Goal: Information Seeking & Learning: Check status

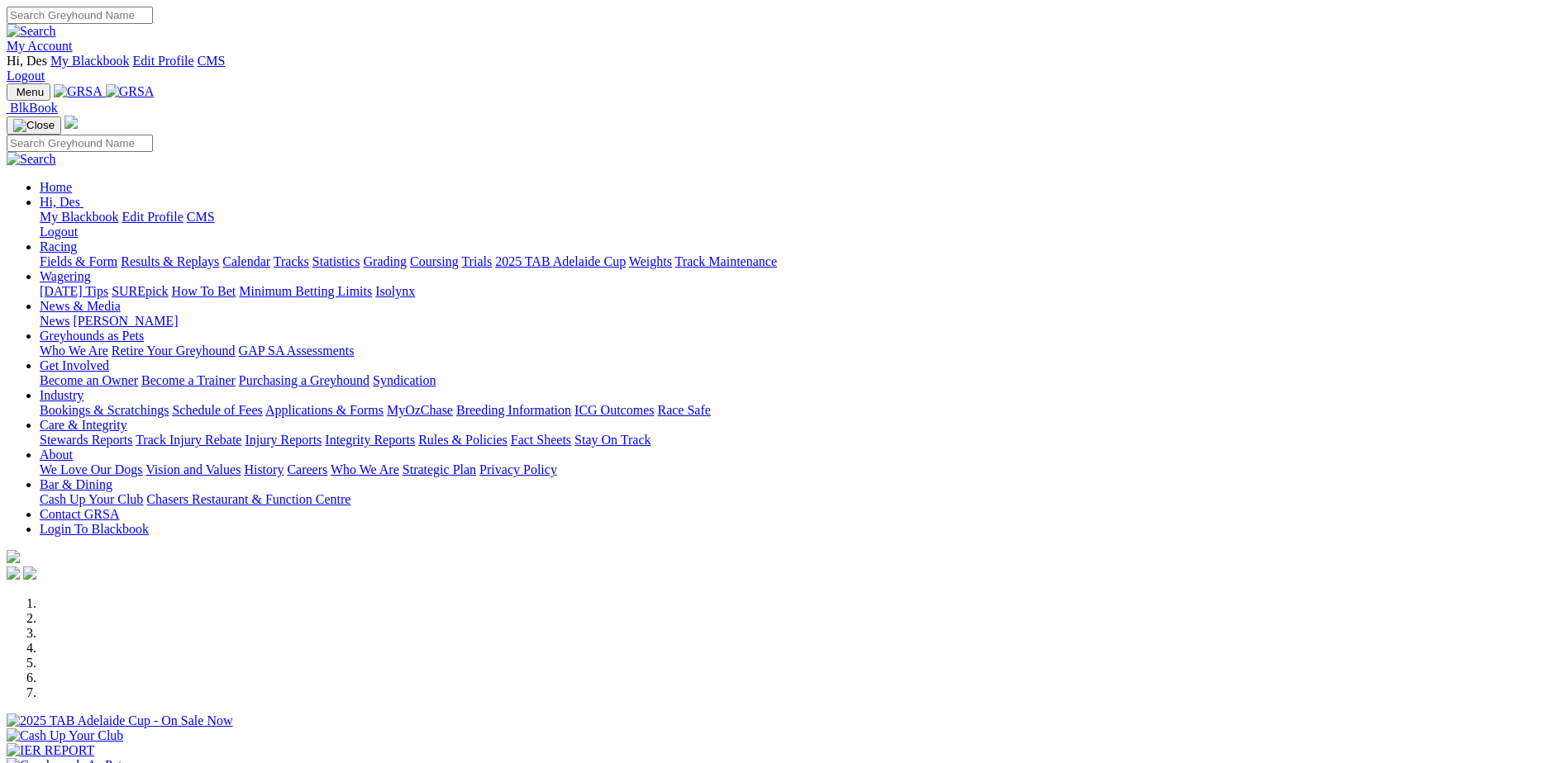
click at [219, 255] on link "Results & Replays" at bounding box center [170, 262] width 98 height 14
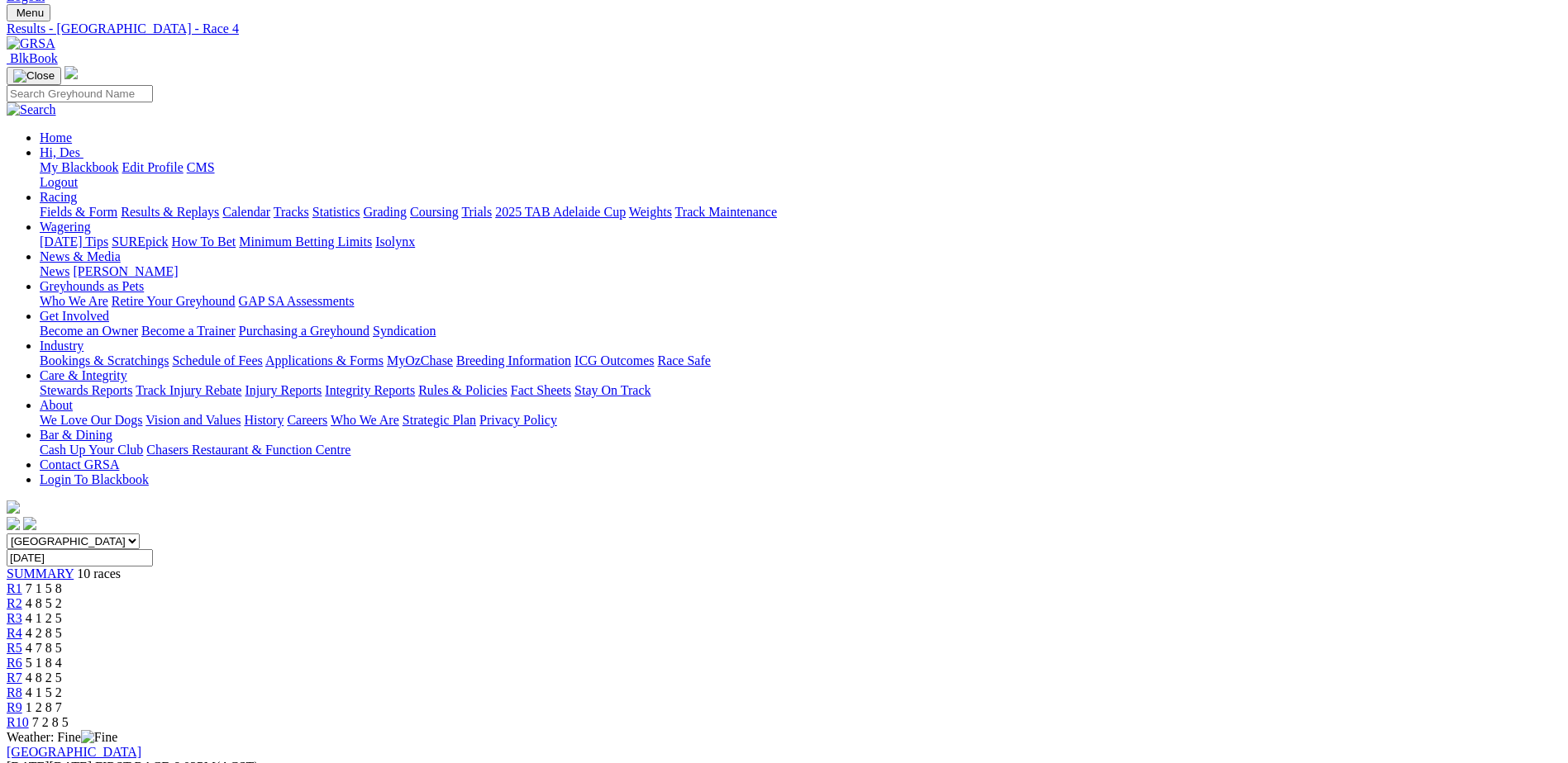
scroll to position [98, 0]
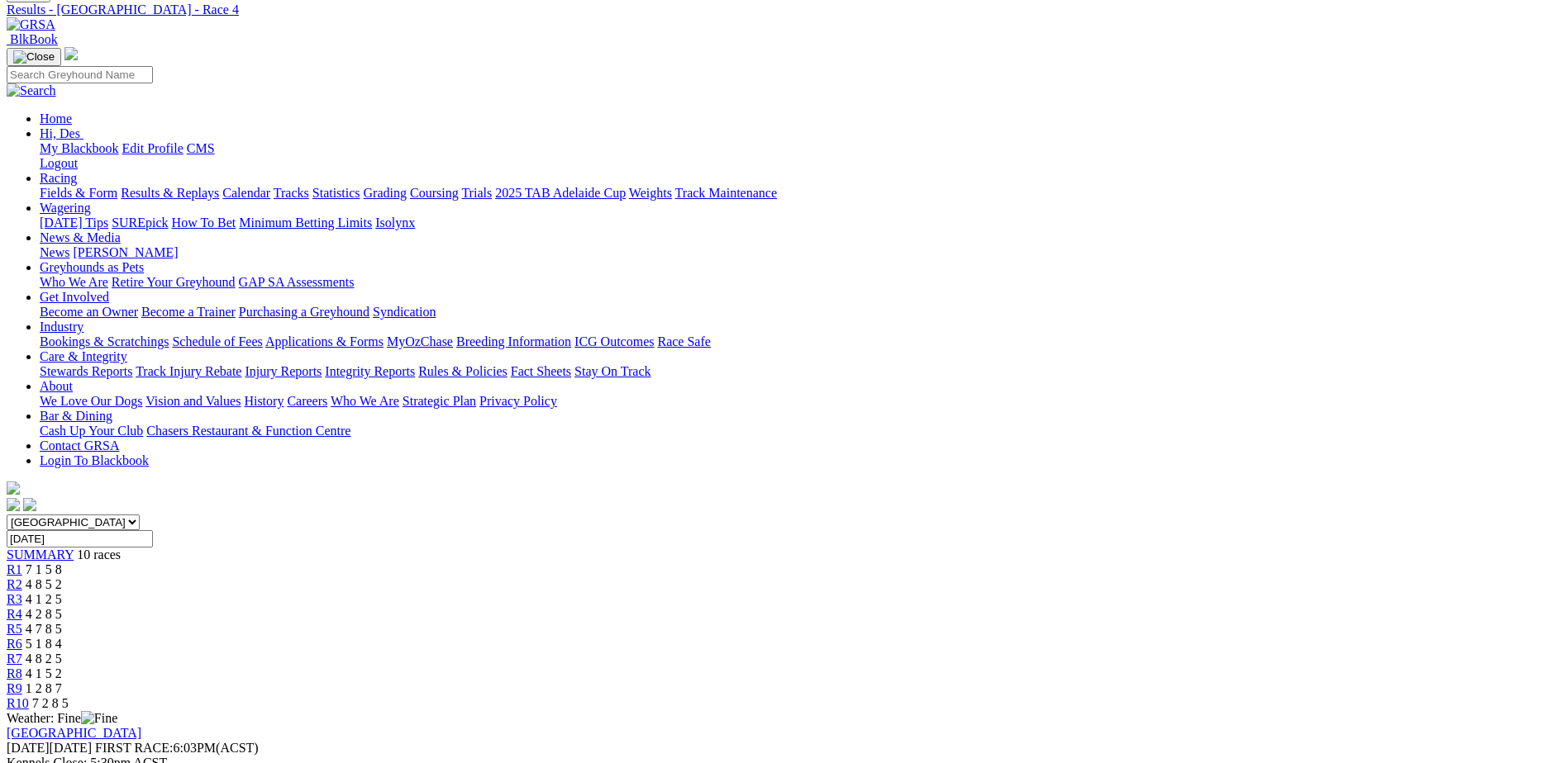
click at [22, 563] on link "R1" at bounding box center [15, 570] width 16 height 14
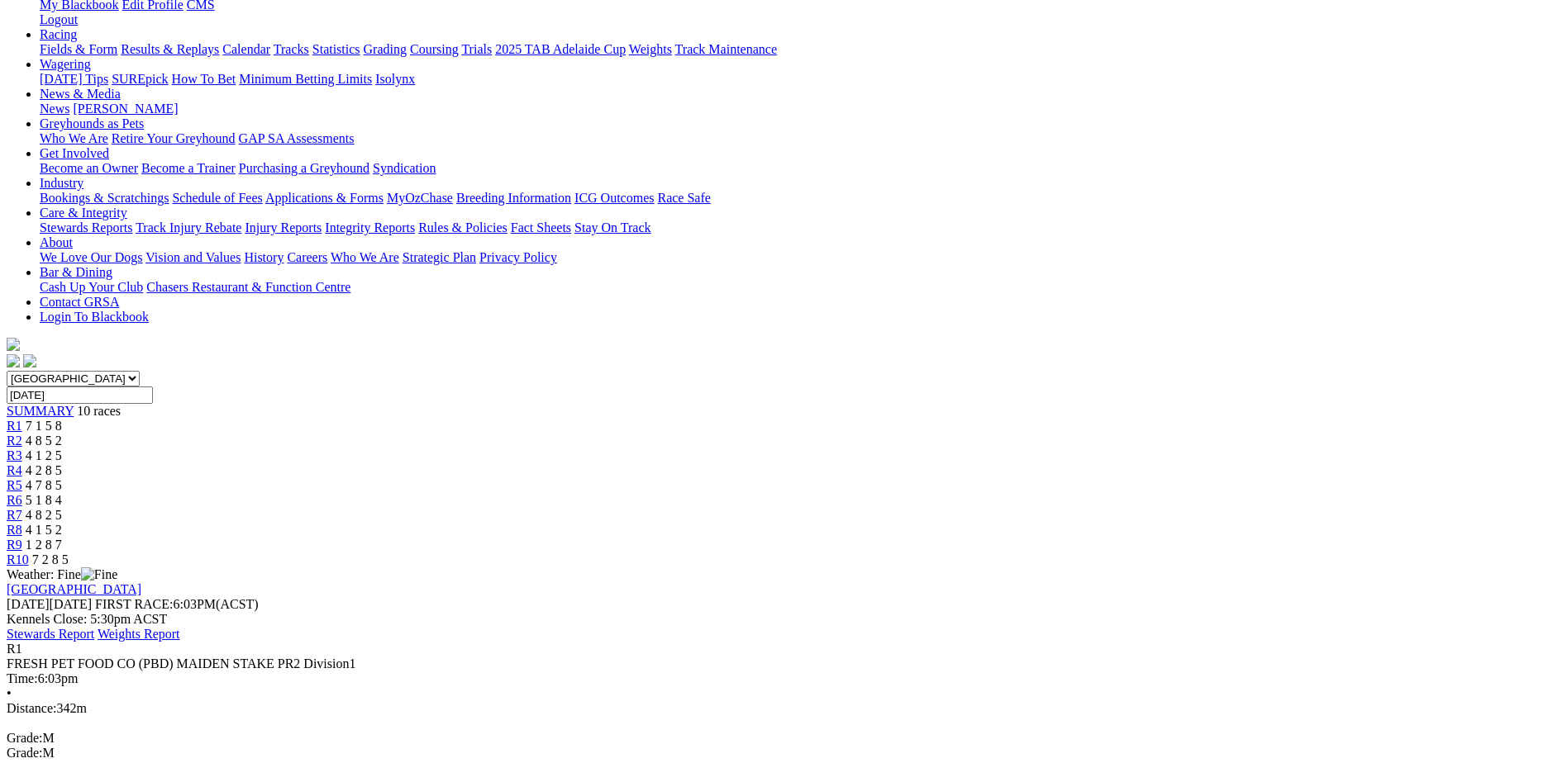
scroll to position [246, 0]
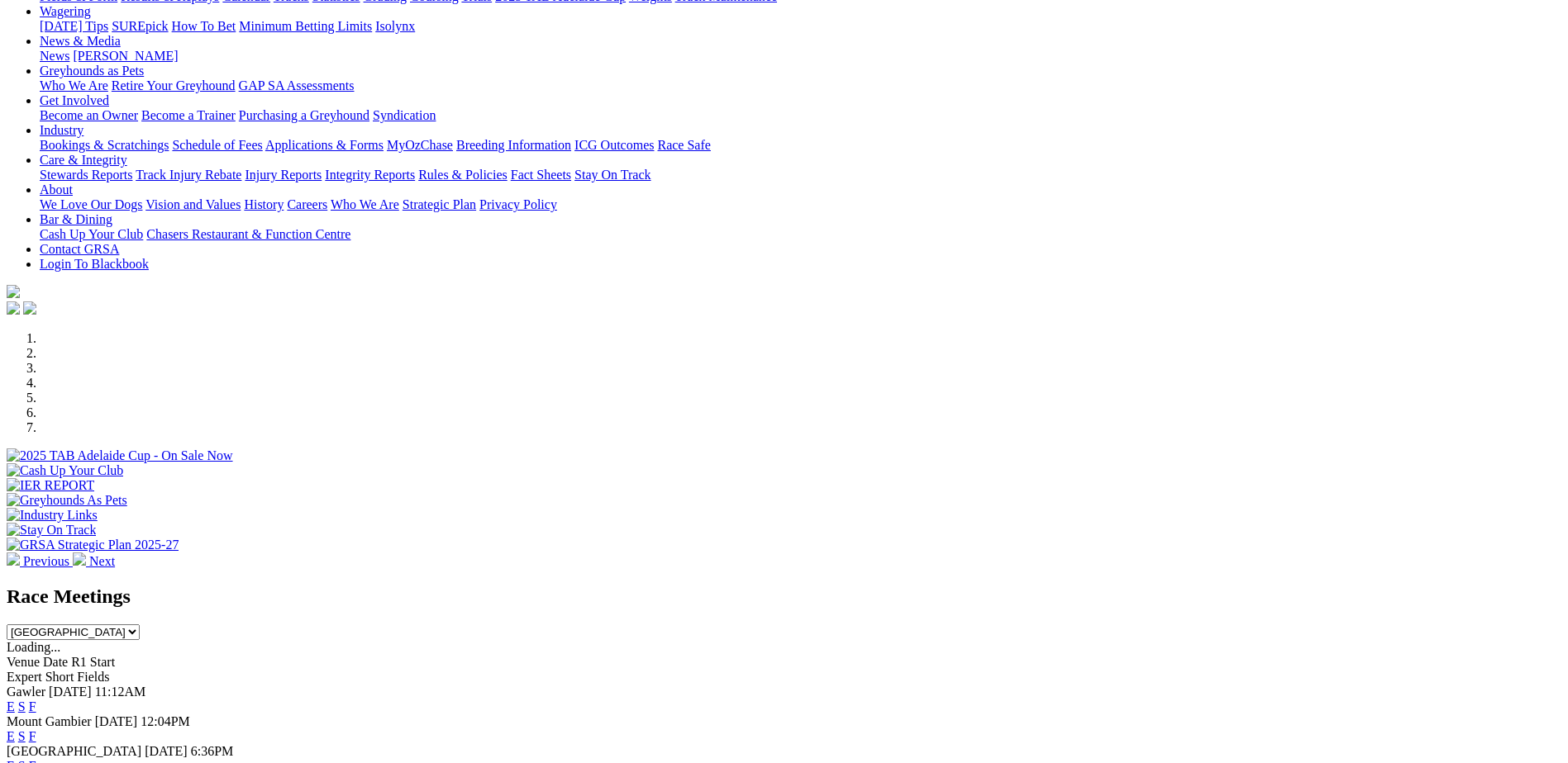
scroll to position [558, 0]
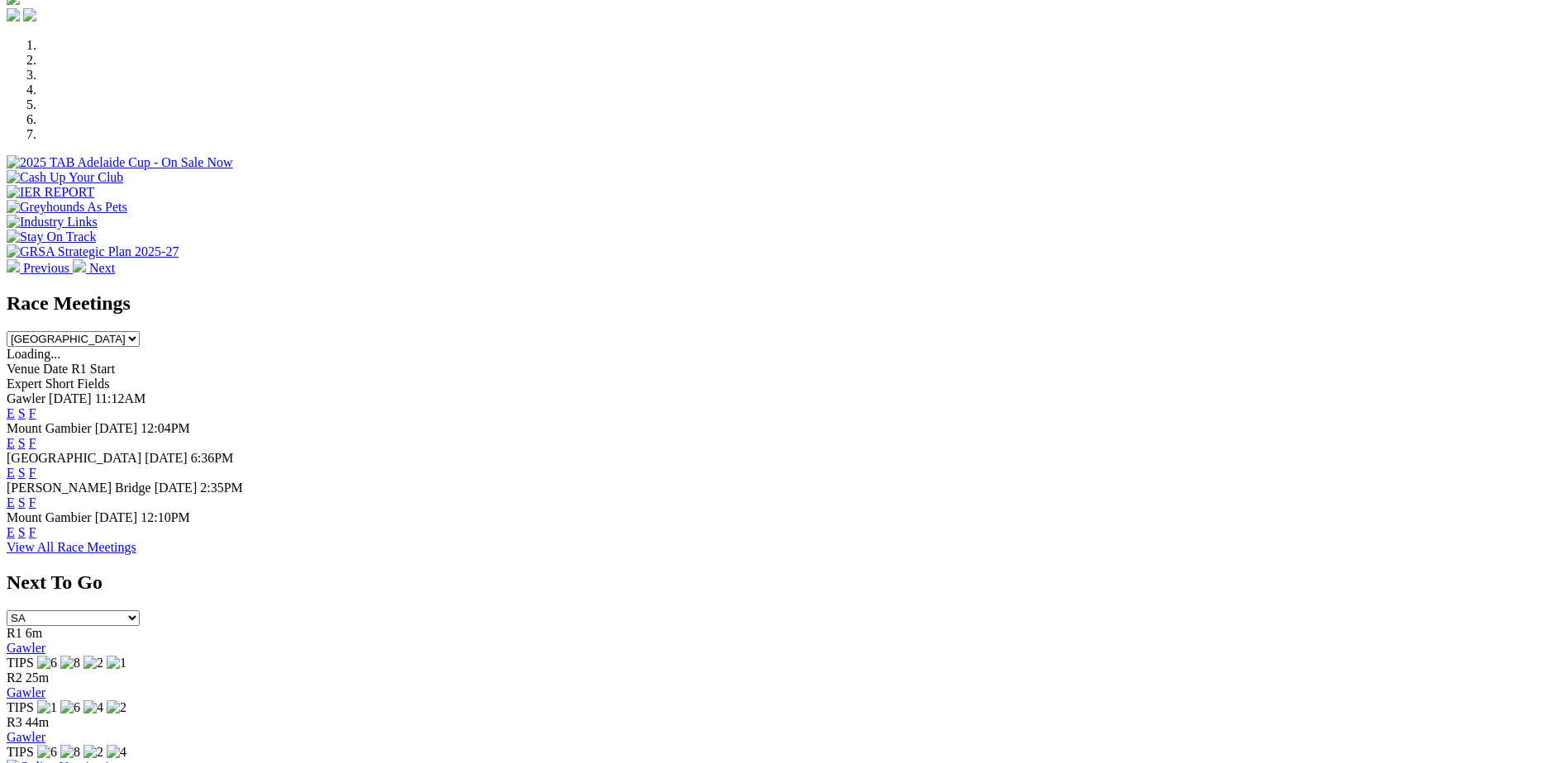
click at [36, 466] on link "F" at bounding box center [33, 473] width 7 height 14
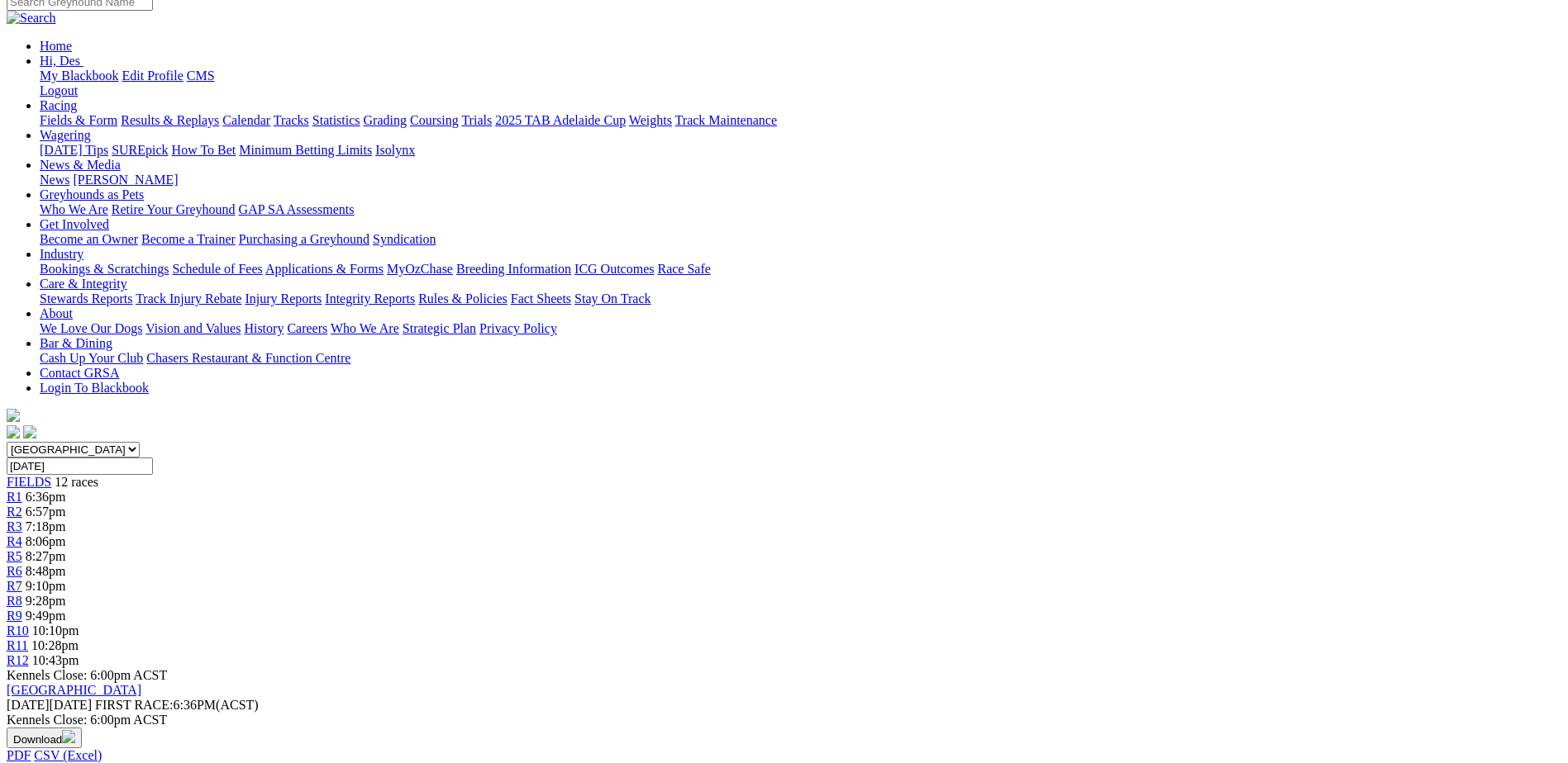
scroll to position [167, 0]
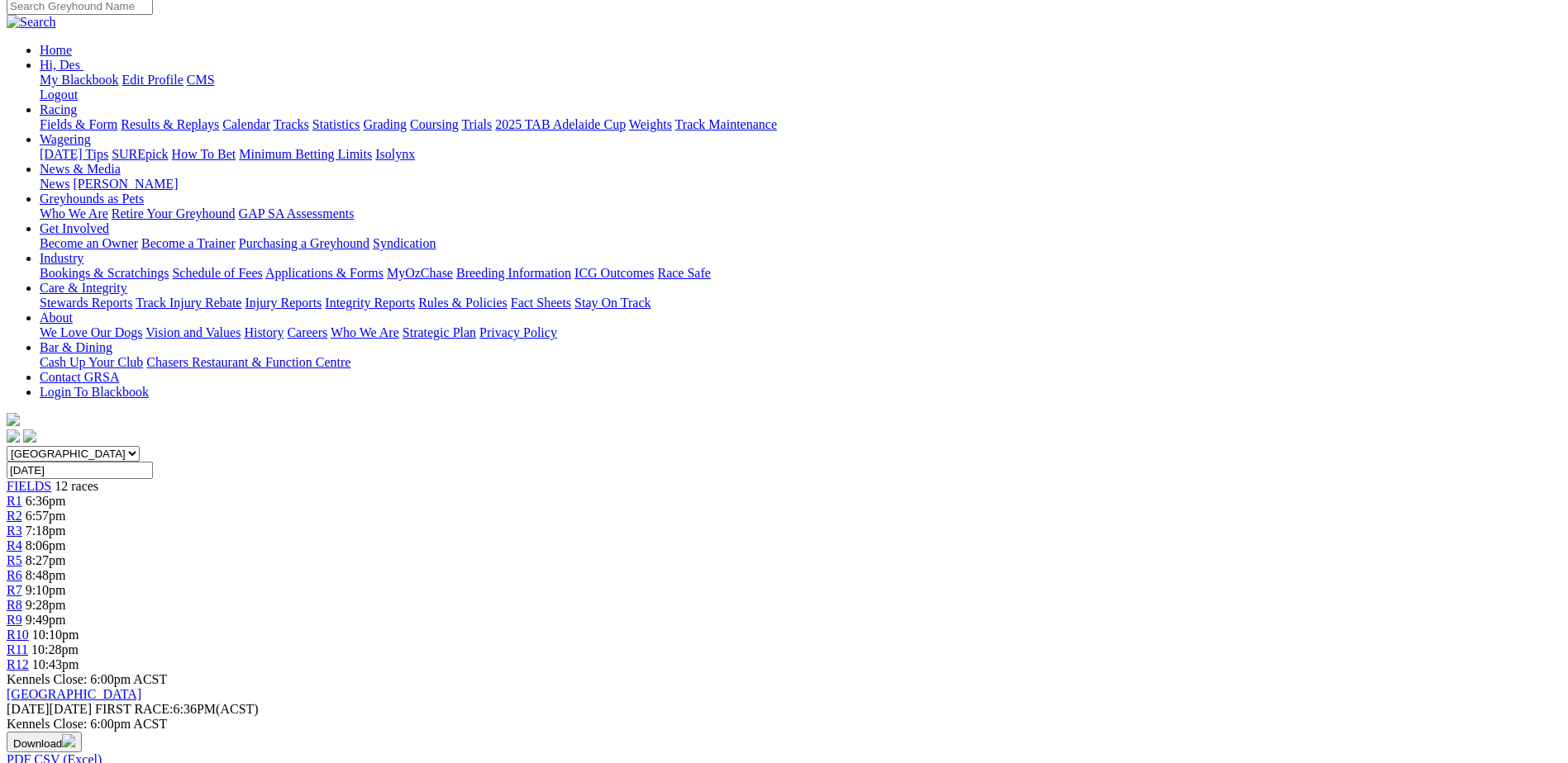
drag, startPoint x: 1113, startPoint y: 649, endPoint x: 1220, endPoint y: 805, distance: 189.2
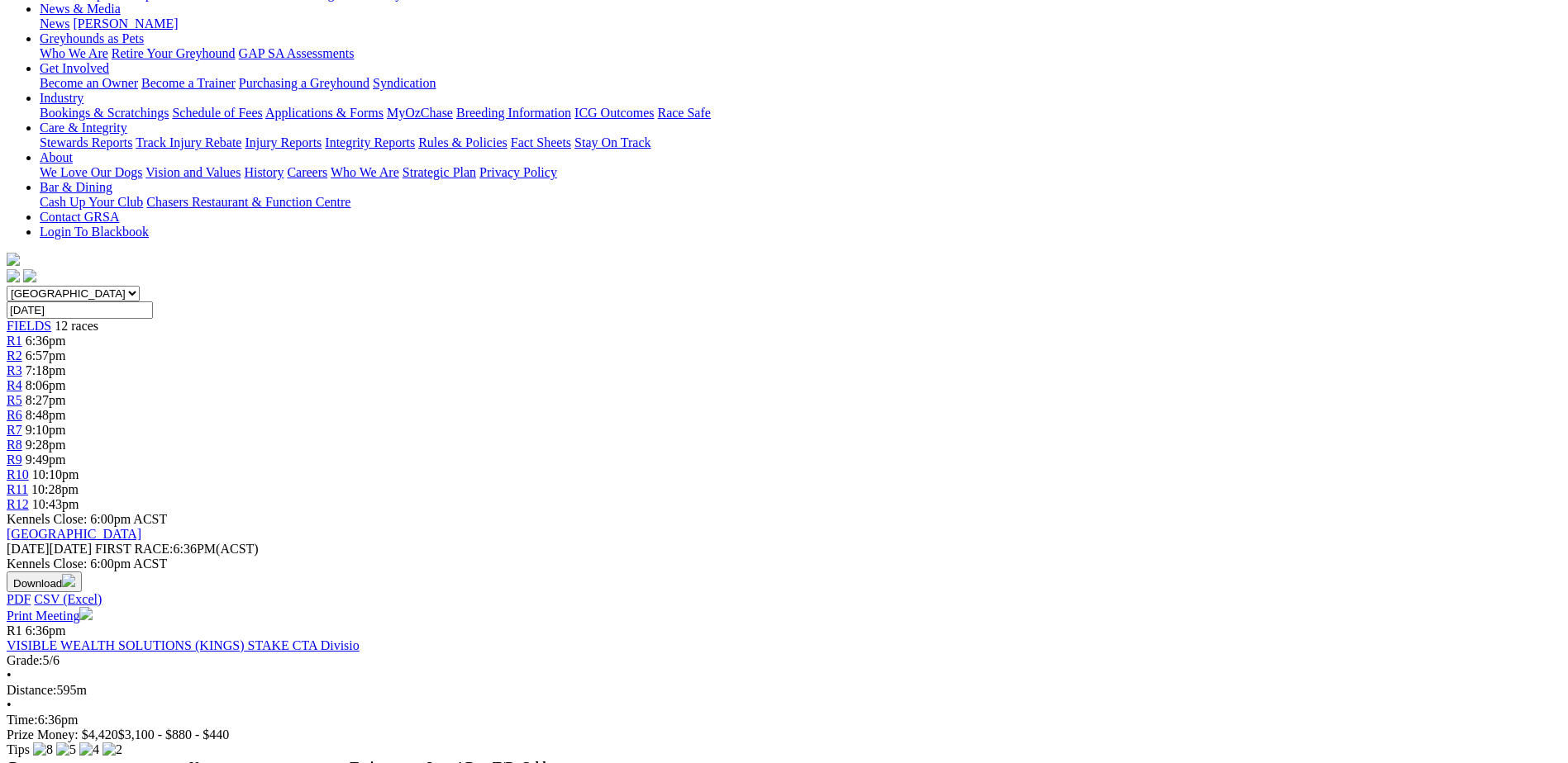
scroll to position [0, 0]
